Goal: Information Seeking & Learning: Learn about a topic

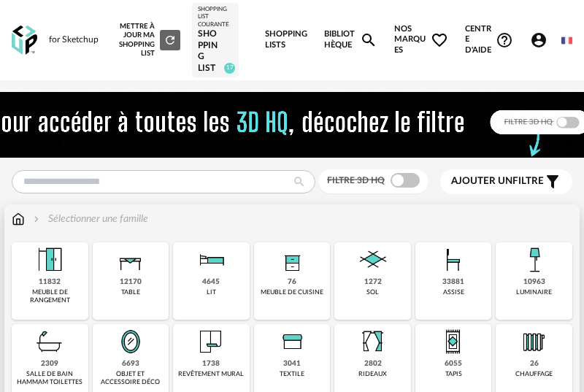
click at [136, 277] on div "12170" at bounding box center [131, 281] width 22 height 9
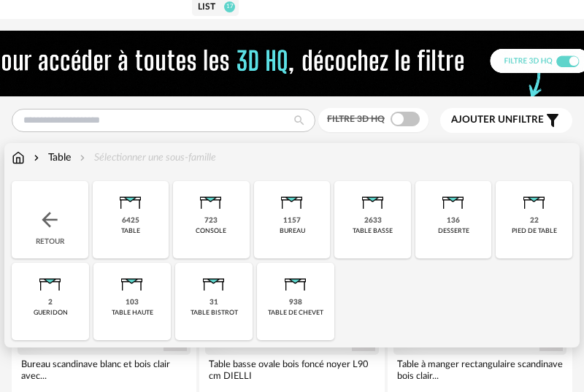
scroll to position [85, 0]
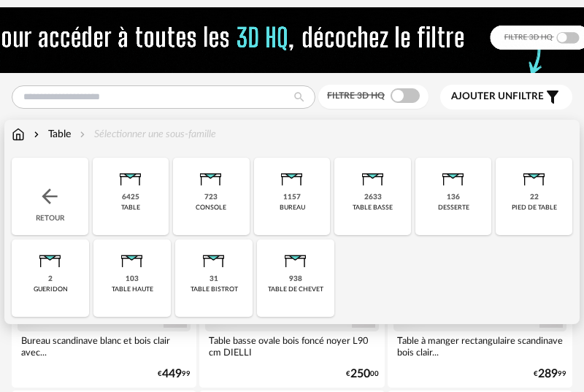
click at [127, 277] on div "103" at bounding box center [131, 278] width 13 height 9
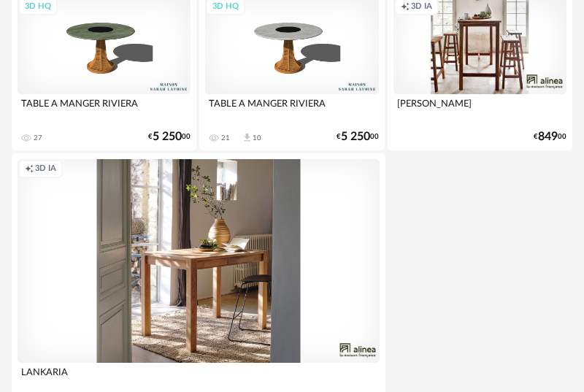
scroll to position [5637, 0]
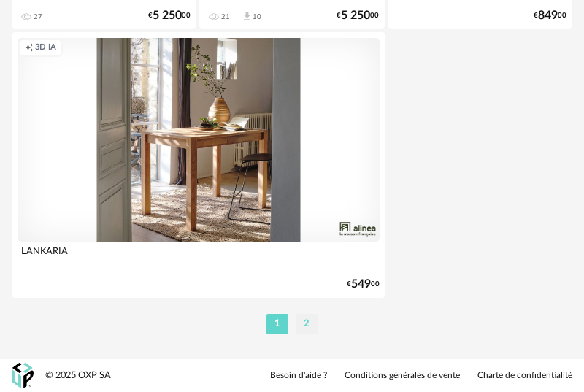
click at [309, 327] on li "2" at bounding box center [306, 324] width 22 height 20
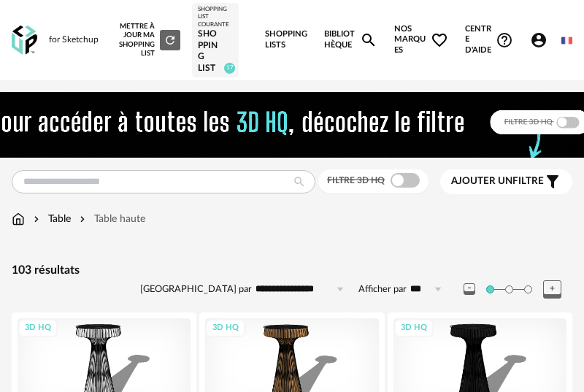
scroll to position [174, 0]
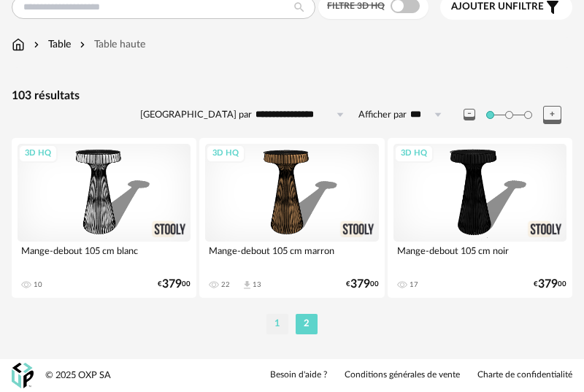
click at [277, 327] on li "1" at bounding box center [277, 324] width 22 height 20
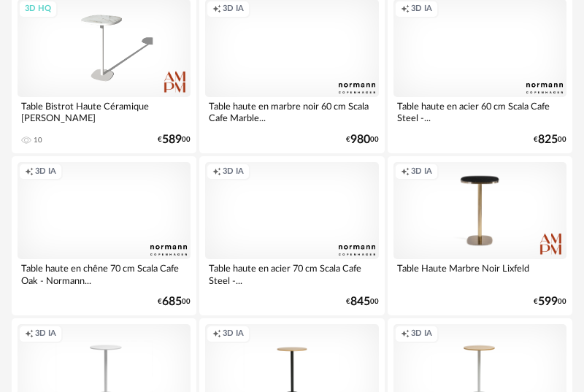
scroll to position [406, 0]
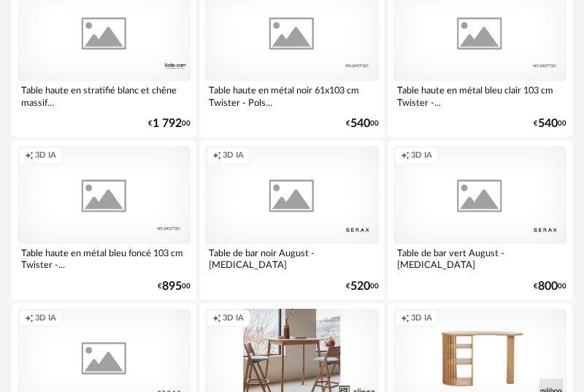
scroll to position [2887, 0]
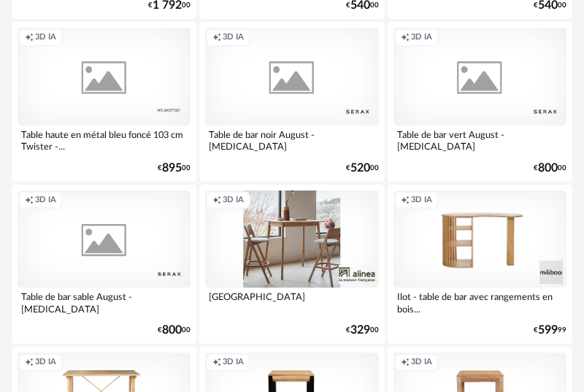
click at [455, 298] on div "Ilot - table de bar avec rangements en bois..." at bounding box center [479, 301] width 173 height 29
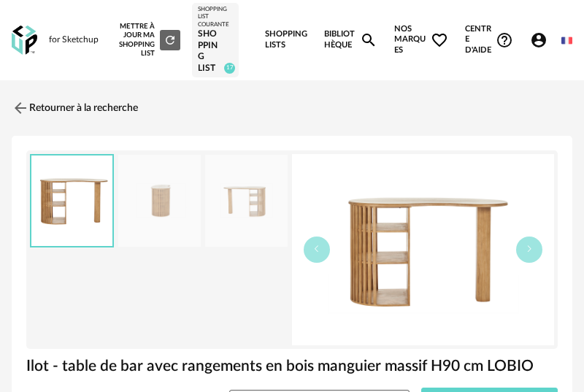
click at [167, 212] on img at bounding box center [159, 201] width 82 height 93
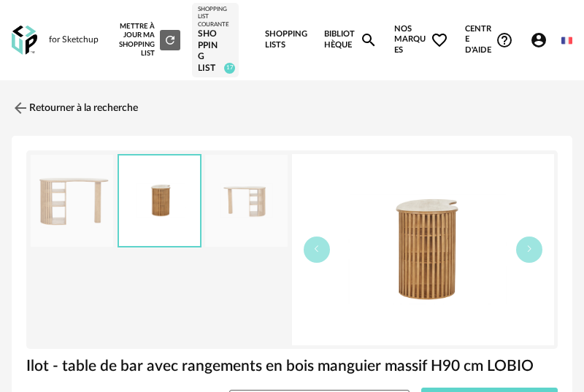
click at [239, 204] on img at bounding box center [246, 201] width 82 height 93
